Goal: Information Seeking & Learning: Learn about a topic

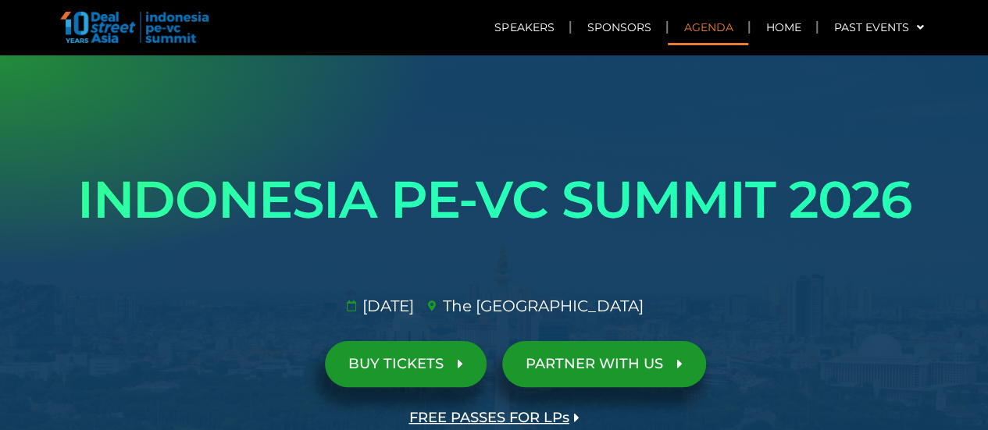
click at [709, 22] on link "Agenda" at bounding box center [708, 27] width 80 height 36
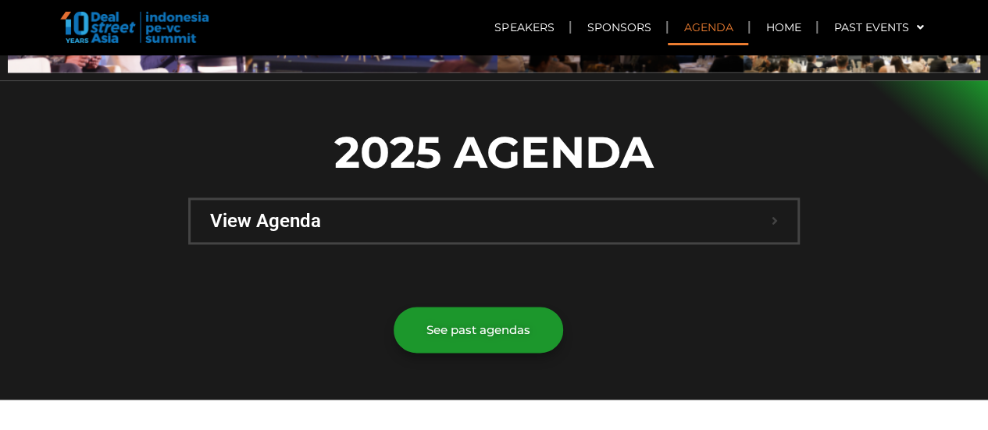
scroll to position [1106, 0]
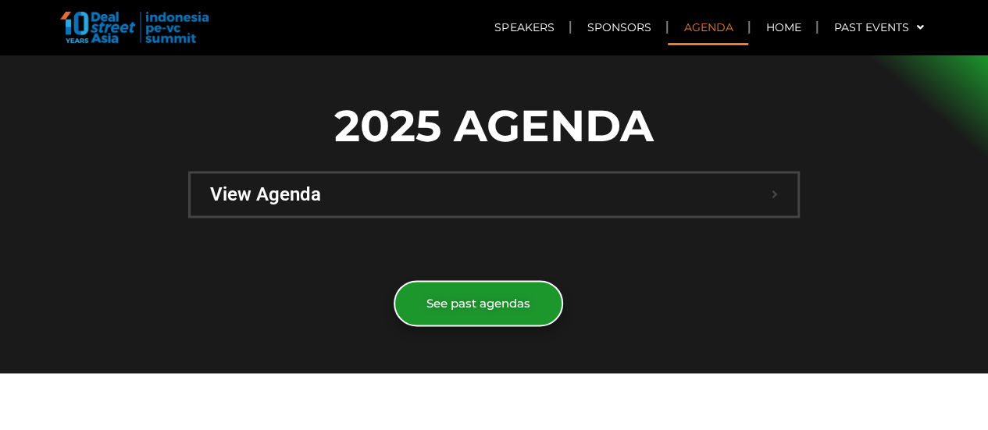
click at [477, 297] on span "See past agendas" at bounding box center [478, 303] width 104 height 12
drag, startPoint x: 896, startPoint y: 242, endPoint x: 982, endPoint y: 17, distance: 240.7
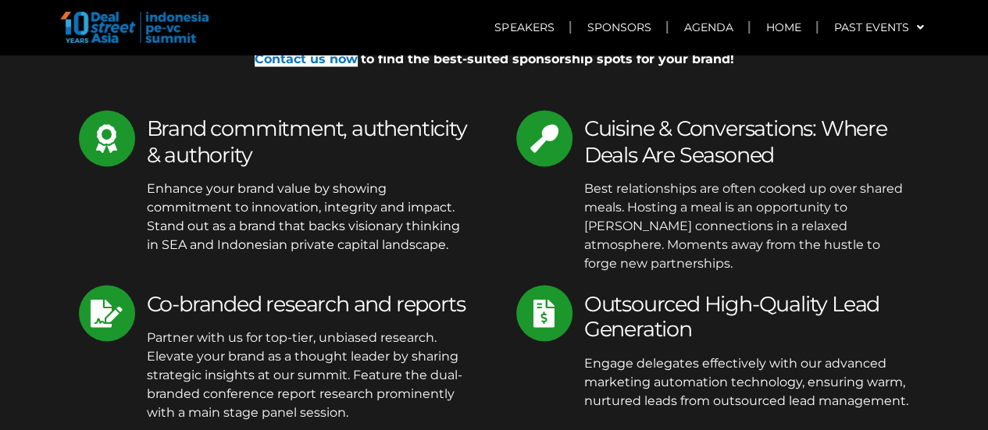
scroll to position [6895, 0]
